Goal: Task Accomplishment & Management: Manage account settings

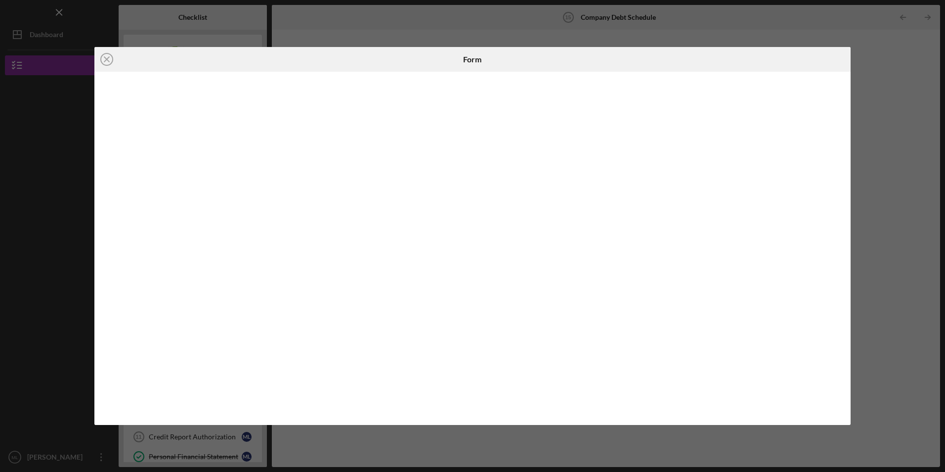
scroll to position [148, 0]
click at [104, 55] on icon "Icon/Close" at bounding box center [106, 59] width 25 height 25
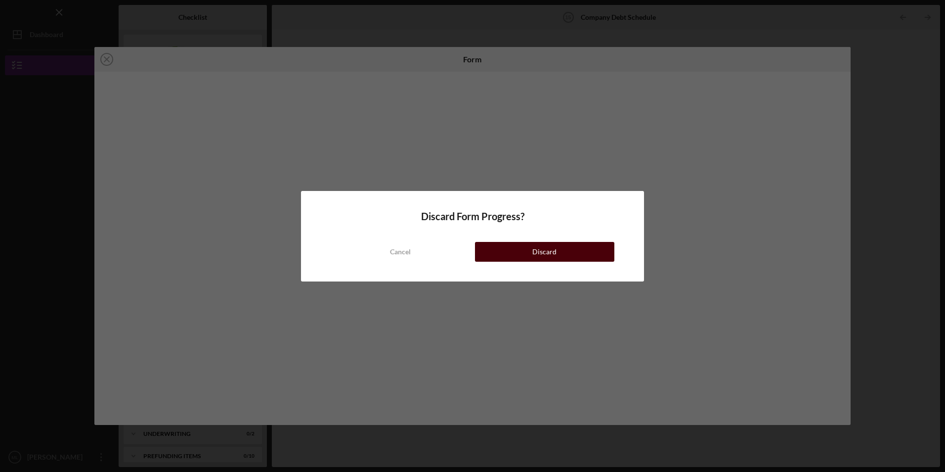
click at [558, 245] on button "Discard" at bounding box center [544, 252] width 139 height 20
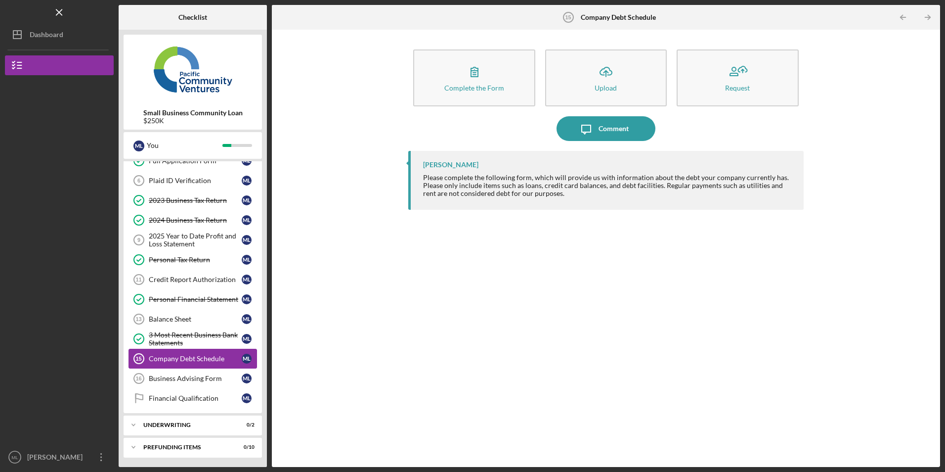
scroll to position [158, 0]
click at [173, 177] on div "Plaid ID Verification" at bounding box center [195, 180] width 93 height 8
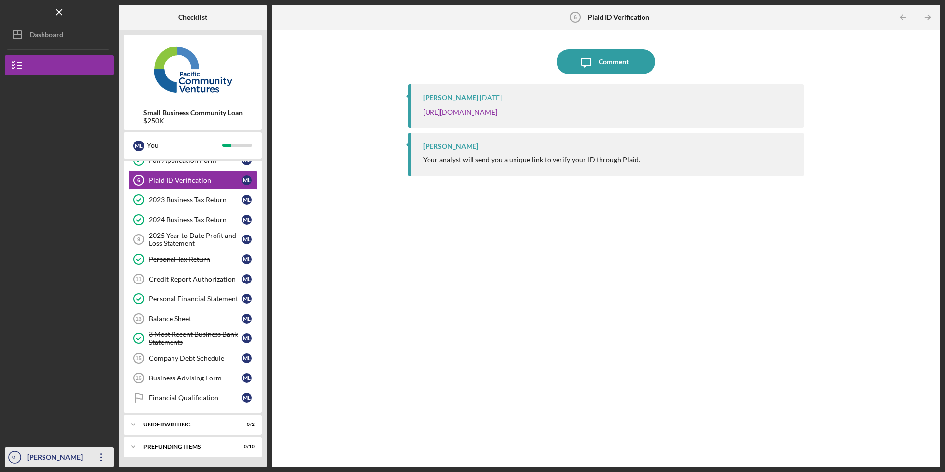
click at [100, 453] on icon "Icon/Overflow" at bounding box center [101, 456] width 25 height 25
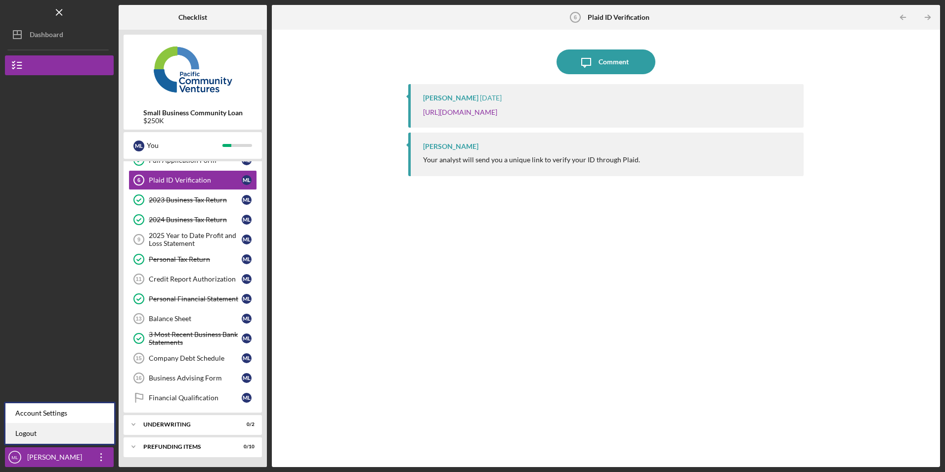
click at [92, 431] on link "Logout" at bounding box center [59, 433] width 109 height 20
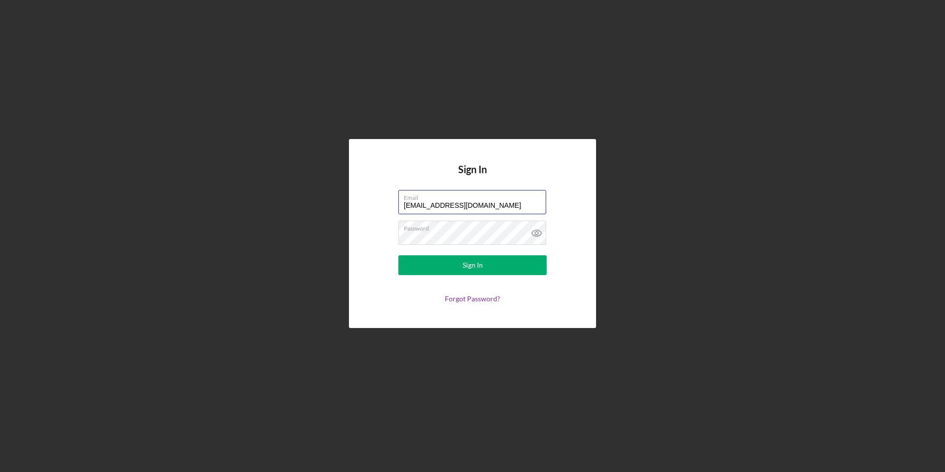
drag, startPoint x: 489, startPoint y: 208, endPoint x: 352, endPoint y: 189, distance: 138.7
click at [352, 189] on div "Sign In Email [EMAIL_ADDRESS][DOMAIN_NAME] Password Sign In Forgot Password?" at bounding box center [472, 233] width 247 height 188
type input "[EMAIL_ADDRESS][DOMAIN_NAME]"
click at [423, 266] on button "Sign In" at bounding box center [472, 265] width 148 height 20
